Goal: Task Accomplishment & Management: Use online tool/utility

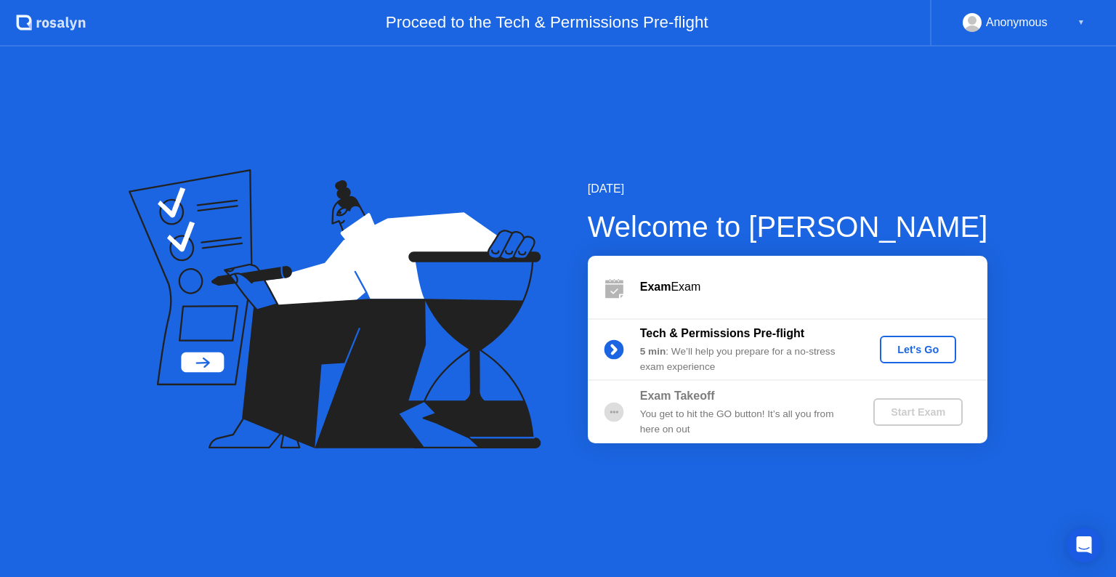
click at [913, 352] on div "Let's Go" at bounding box center [918, 350] width 65 height 12
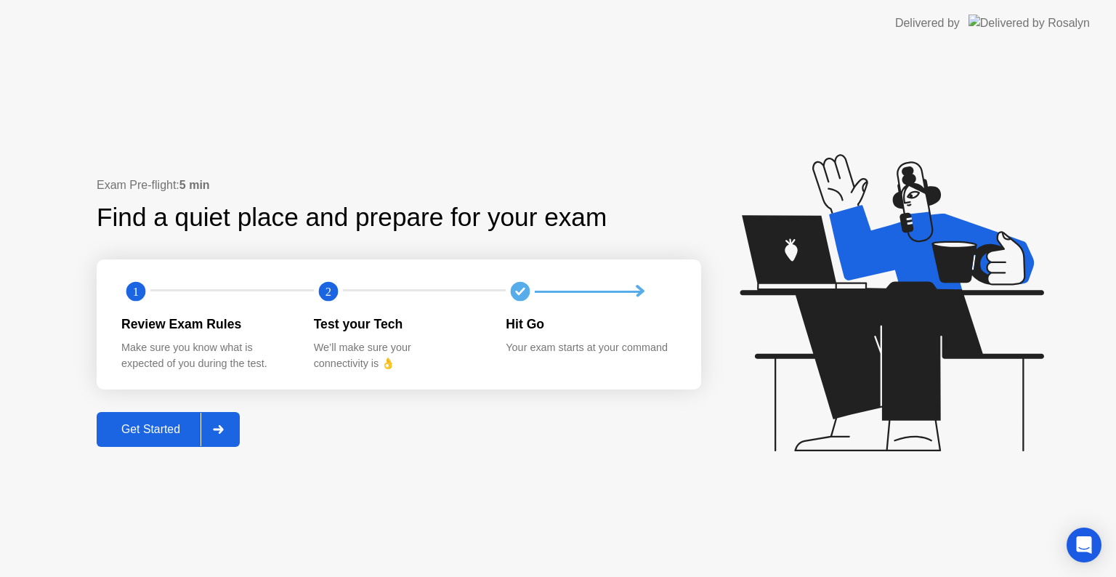
click at [185, 424] on div "Get Started" at bounding box center [151, 429] width 100 height 13
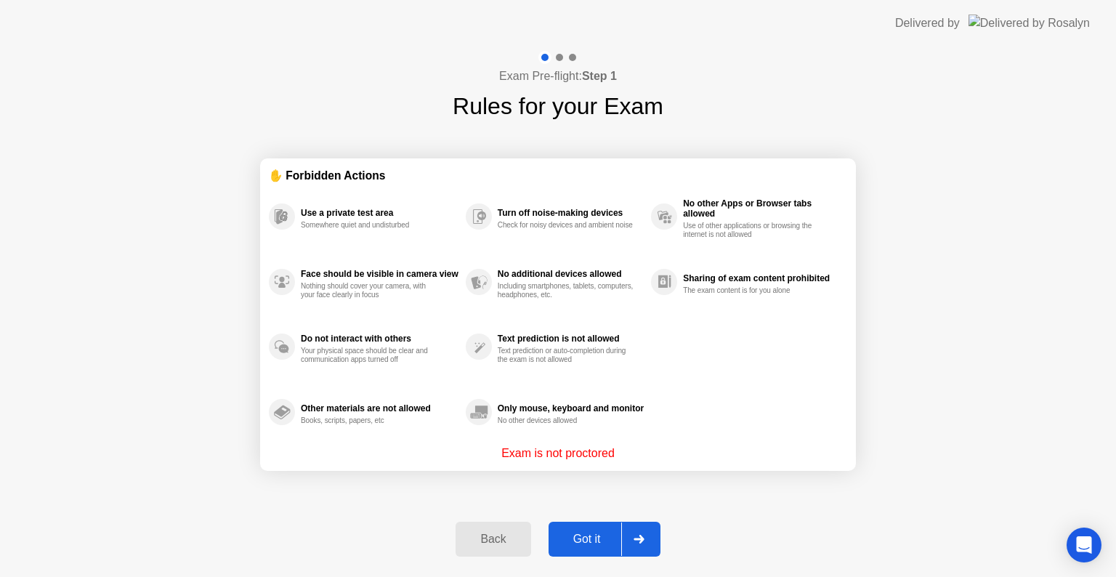
click at [602, 546] on div "Got it" at bounding box center [587, 539] width 68 height 13
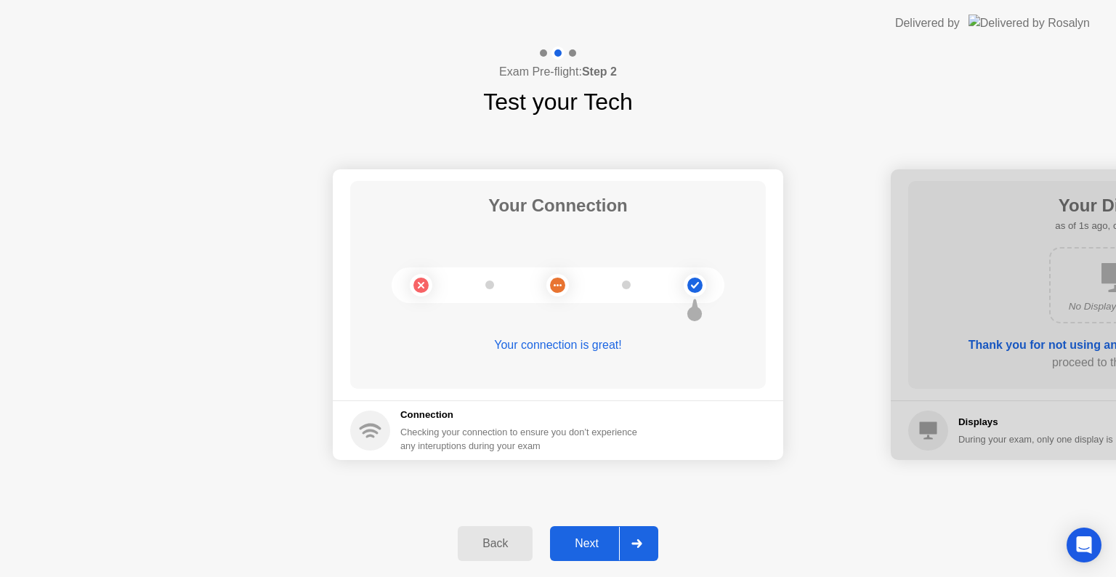
click at [615, 541] on div "Next" at bounding box center [586, 543] width 65 height 13
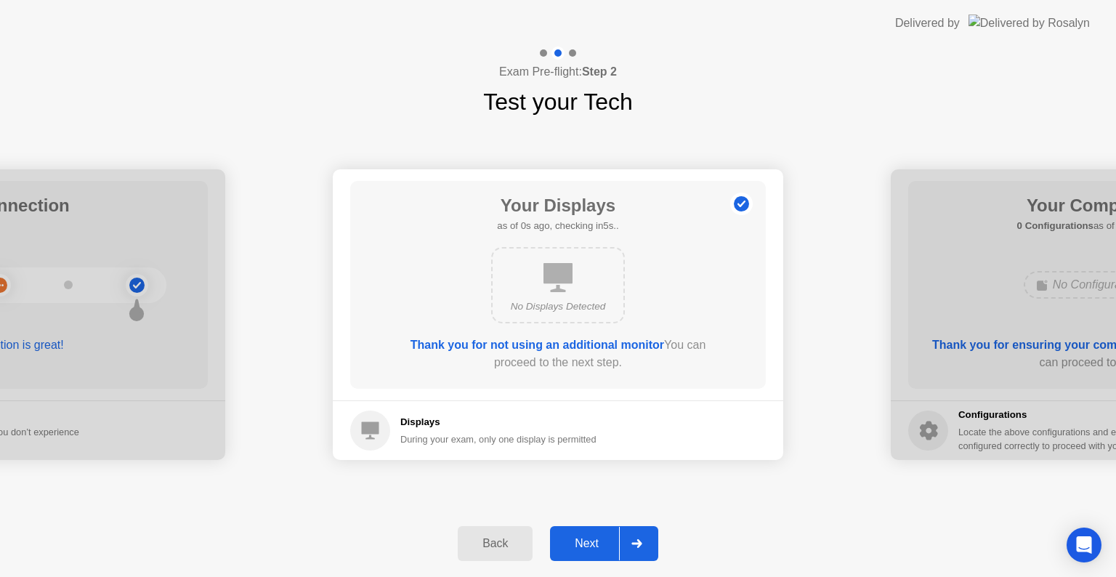
click at [615, 541] on div "Next" at bounding box center [586, 543] width 65 height 13
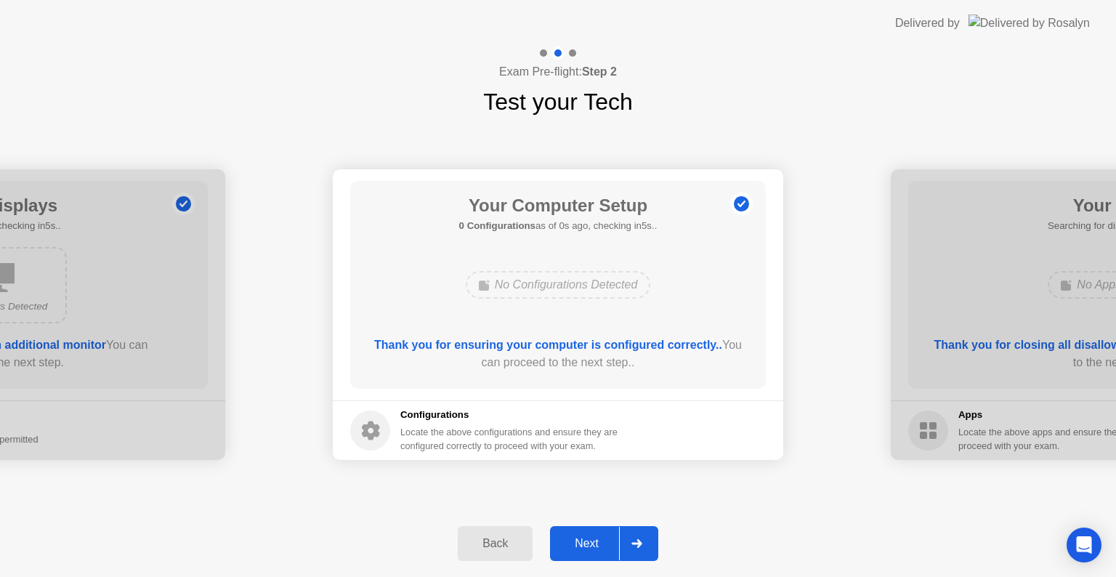
click at [615, 541] on div "Next" at bounding box center [586, 543] width 65 height 13
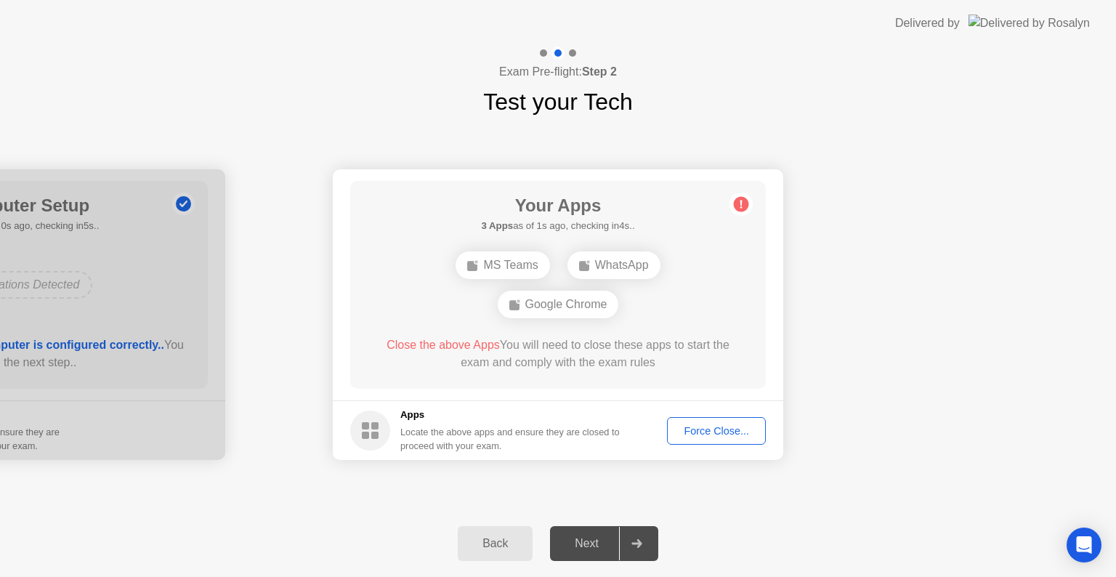
click at [735, 425] on div "Force Close..." at bounding box center [716, 431] width 89 height 12
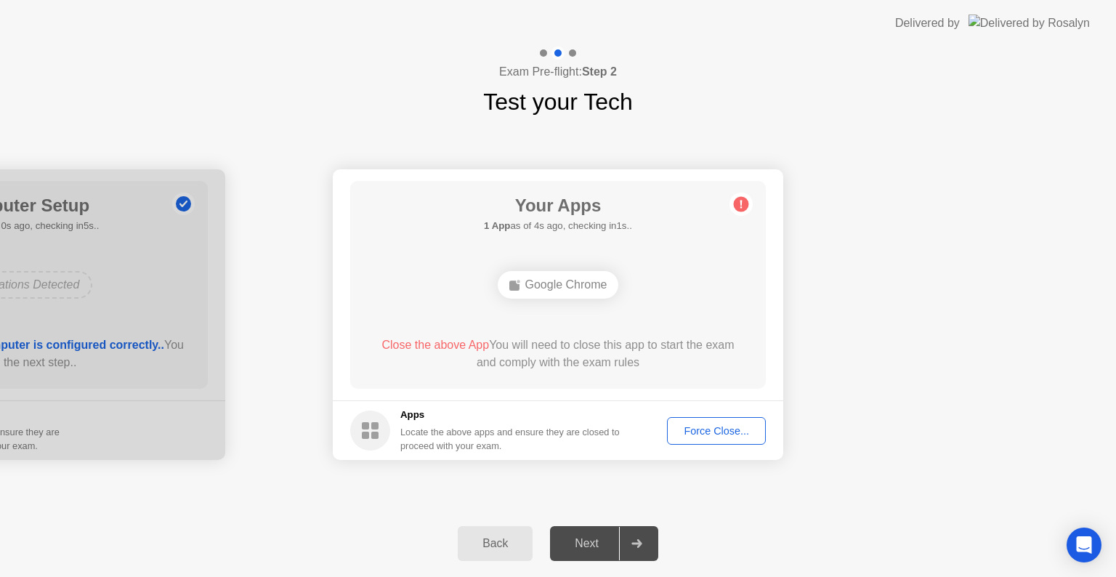
click at [727, 426] on div "Force Close..." at bounding box center [716, 431] width 89 height 12
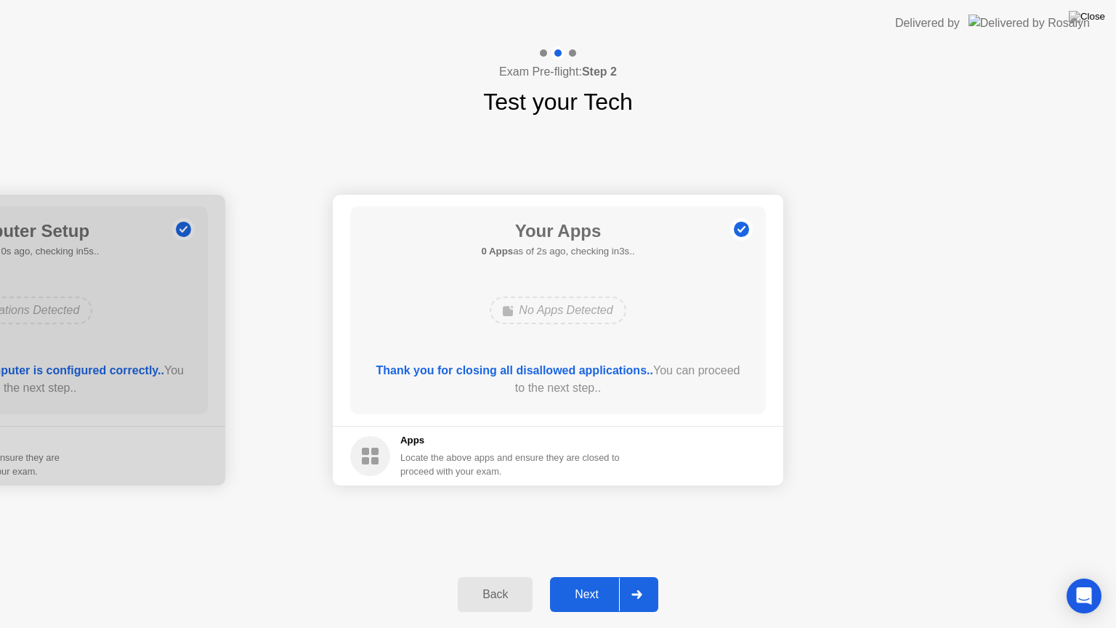
click at [567, 576] on button "Next" at bounding box center [604, 594] width 108 height 35
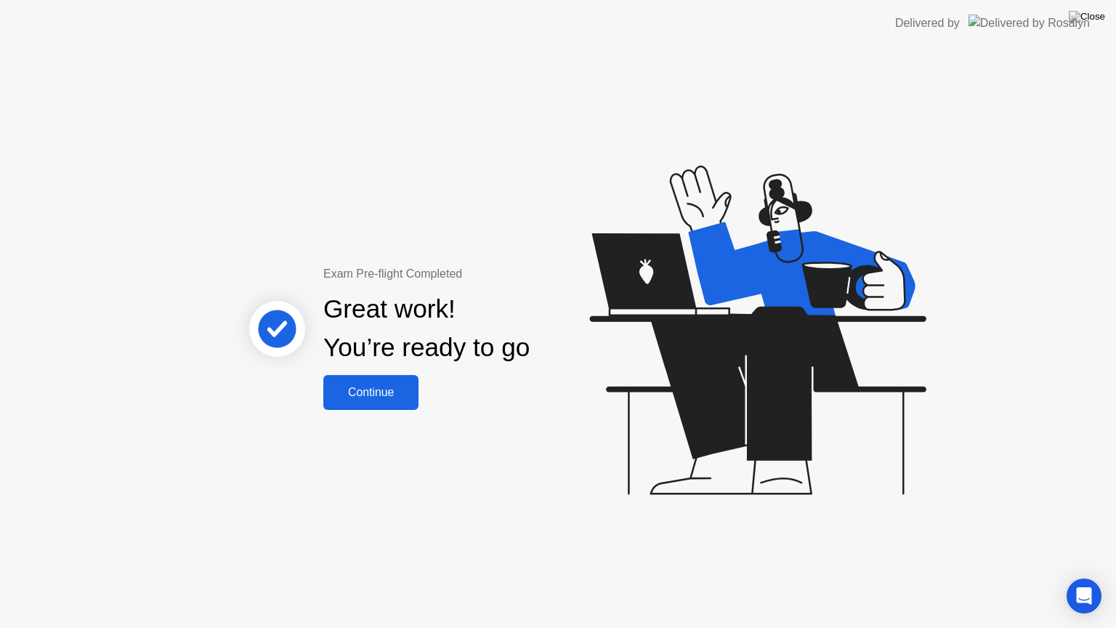
click at [355, 398] on div "Continue" at bounding box center [371, 392] width 86 height 13
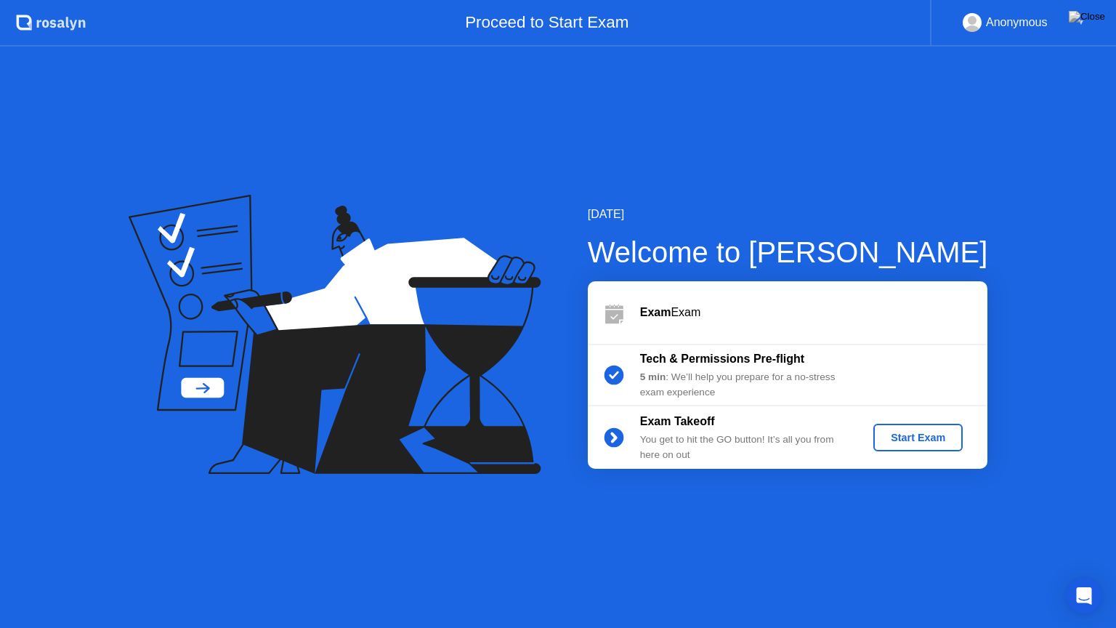
click at [887, 432] on div "Start Exam" at bounding box center [918, 438] width 78 height 12
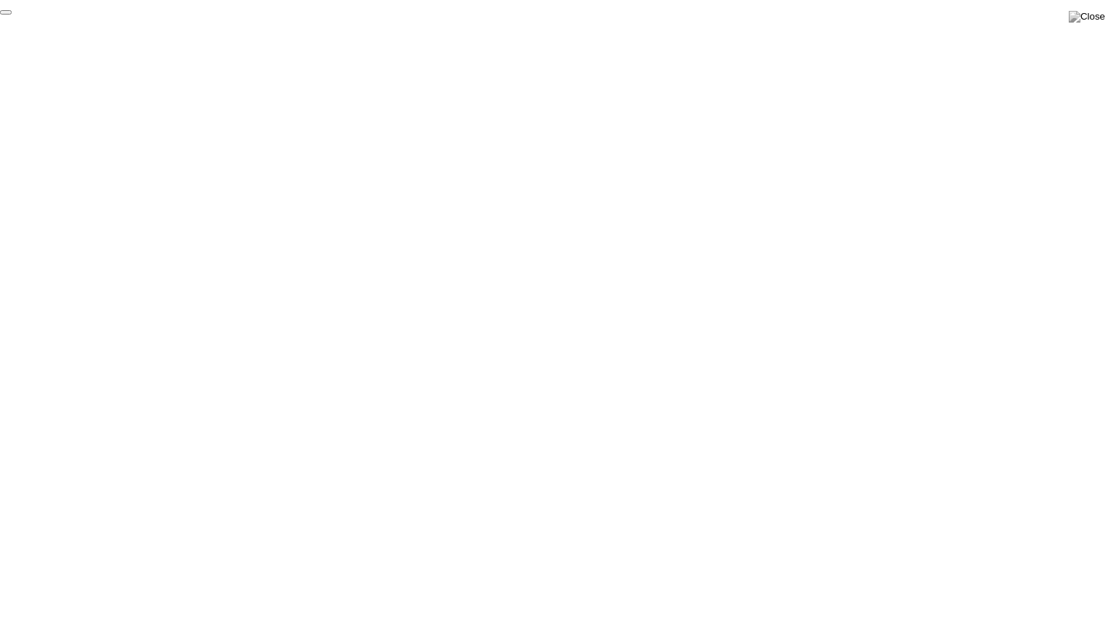
click div "End Proctoring Session"
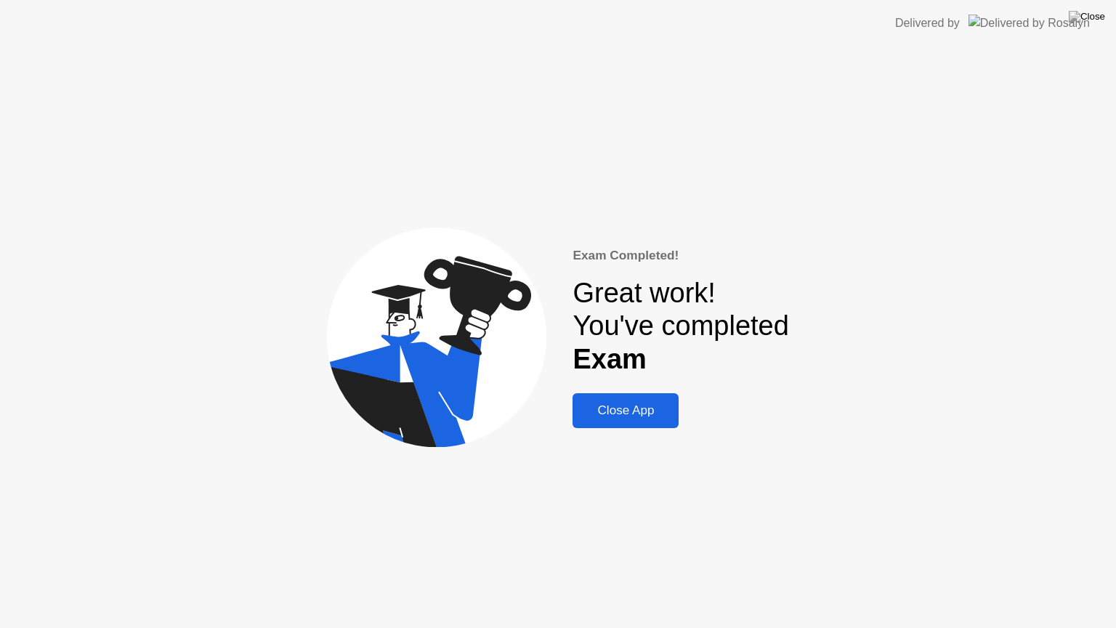
click at [648, 409] on div "Close App" at bounding box center [625, 410] width 97 height 15
